Goal: Task Accomplishment & Management: Manage account settings

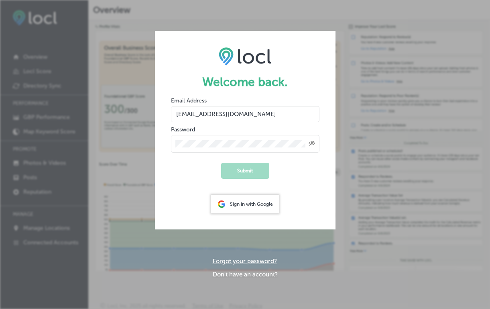
type input "[EMAIL_ADDRESS][DOMAIN_NAME]"
click at [263, 169] on button "Submit" at bounding box center [245, 170] width 48 height 16
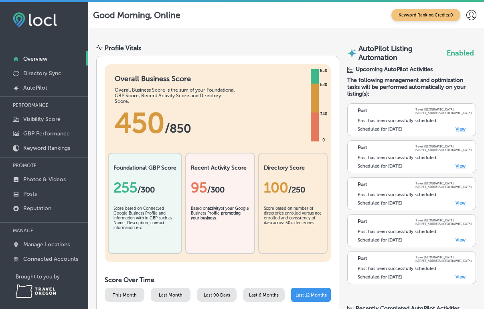
click at [457, 276] on link "View" at bounding box center [461, 276] width 10 height 5
